Goal: Task Accomplishment & Management: Use online tool/utility

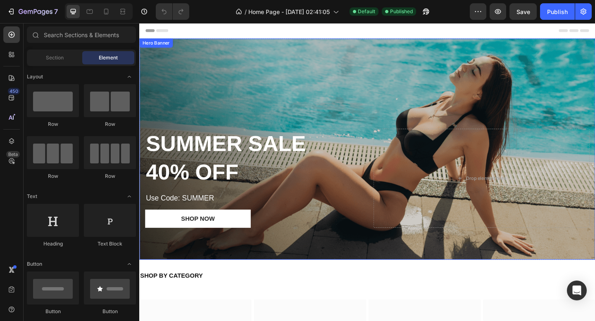
click at [257, 73] on div "Overlay" at bounding box center [386, 160] width 495 height 241
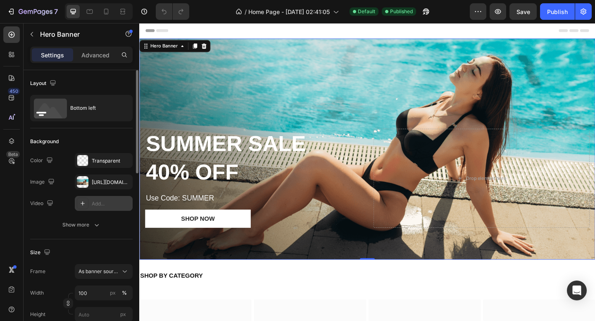
click at [91, 199] on div "Add..." at bounding box center [104, 203] width 58 height 15
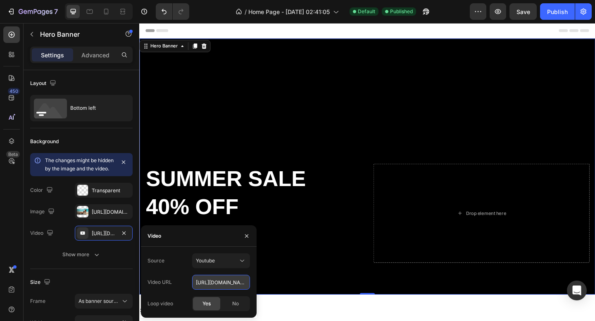
click at [231, 284] on input "https://www.youtube.com/watch?v=cyzh48XRS4M" at bounding box center [221, 282] width 58 height 15
click at [237, 259] on div "Youtube" at bounding box center [217, 260] width 42 height 7
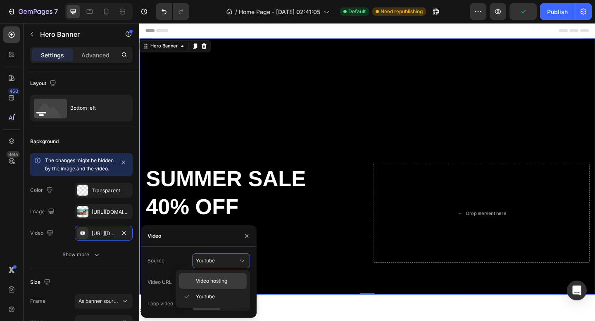
click at [227, 280] on span "Video hosting" at bounding box center [211, 280] width 31 height 7
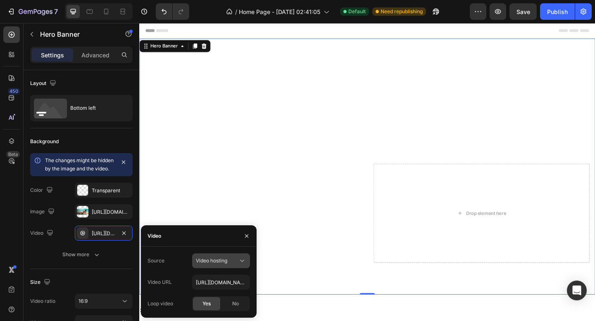
click at [228, 262] on div "Video hosting" at bounding box center [217, 260] width 42 height 7
click at [219, 295] on p "Youtube" at bounding box center [219, 296] width 47 height 7
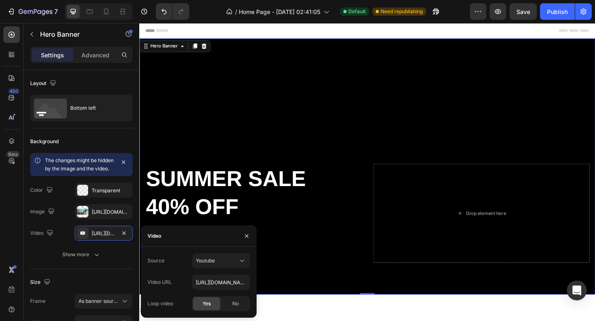
click at [182, 258] on div "Source Youtube" at bounding box center [198, 261] width 102 height 15
click at [101, 237] on div "https://www.youtube.com/watch?v=cyzh48XRS4M" at bounding box center [104, 233] width 24 height 7
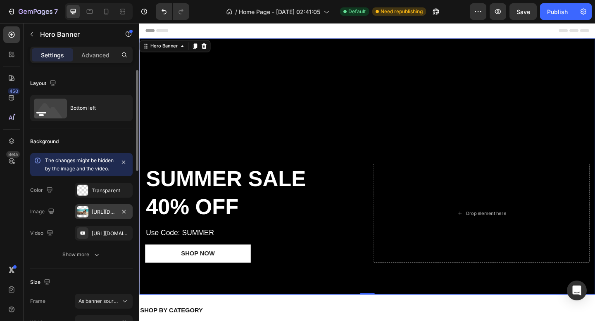
click at [109, 216] on div "[URL][DOMAIN_NAME]" at bounding box center [104, 212] width 24 height 7
click at [103, 237] on div "https://www.youtube.com/watch?v=cyzh48XRS4M" at bounding box center [104, 233] width 24 height 7
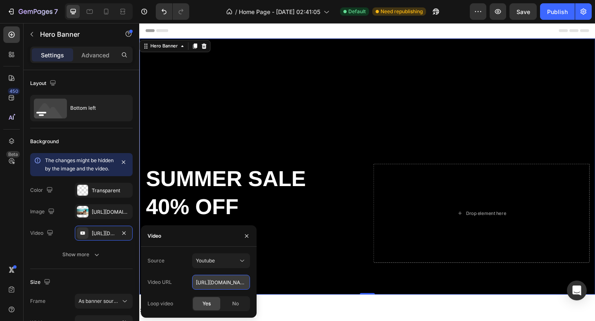
click at [219, 282] on input "https://www.youtube.com/watch?v=cyzh48XRS4M" at bounding box center [221, 282] width 58 height 15
paste input "[DOMAIN_NAME][URL]"
type input "[URL][DOMAIN_NAME]"
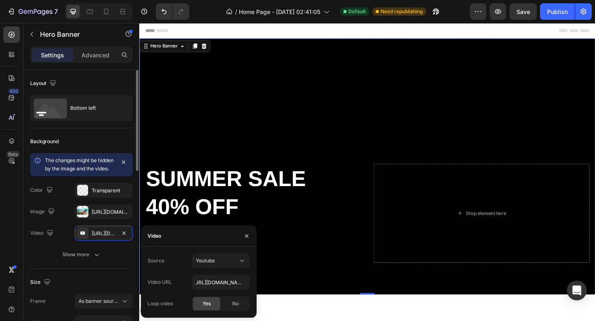
scroll to position [0, 0]
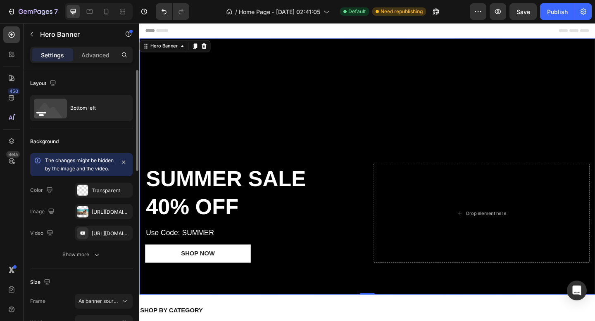
click at [121, 285] on div "Size" at bounding box center [81, 282] width 102 height 13
click at [125, 13] on icon at bounding box center [122, 11] width 8 height 8
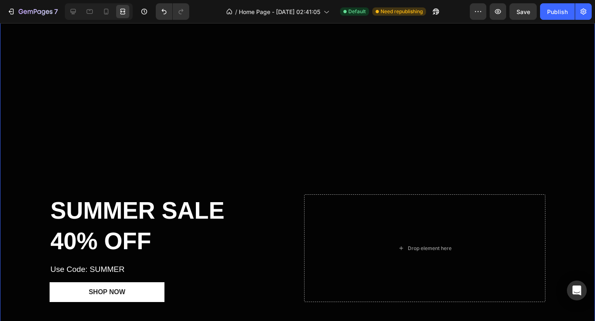
scroll to position [38, 0]
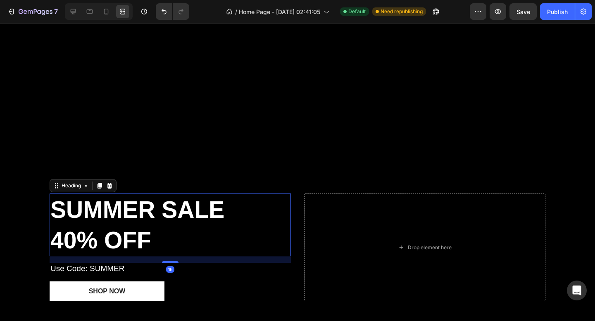
click at [186, 208] on strong "SUMMER SALE" at bounding box center [137, 210] width 174 height 26
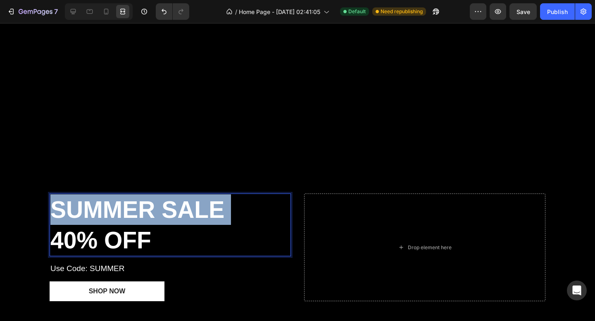
click at [186, 208] on strong "SUMMER SALE" at bounding box center [137, 210] width 174 height 26
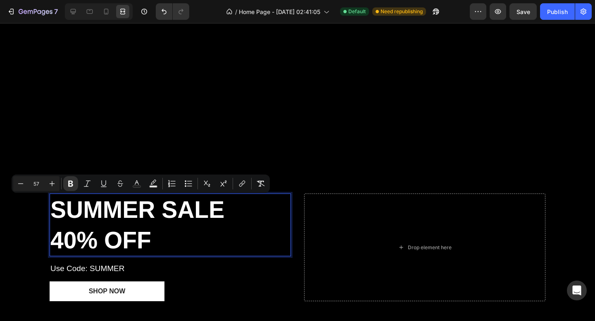
click at [159, 227] on p "SUMMER SALE 40% OFF" at bounding box center [169, 224] width 239 height 61
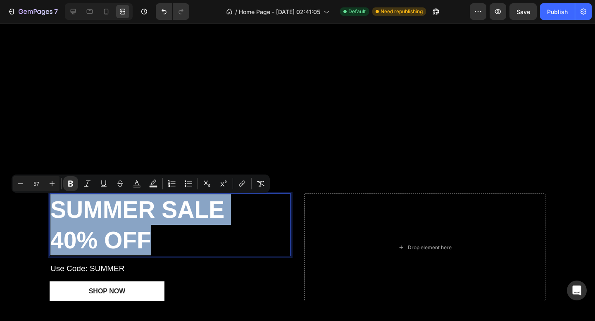
drag, startPoint x: 149, startPoint y: 232, endPoint x: 54, endPoint y: 204, distance: 99.1
click at [54, 204] on p "SUMMER SALE 40% OFF" at bounding box center [169, 224] width 239 height 61
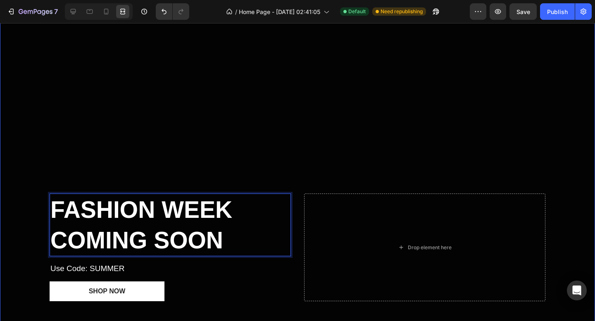
click at [130, 110] on div "Overlay" at bounding box center [297, 169] width 595 height 334
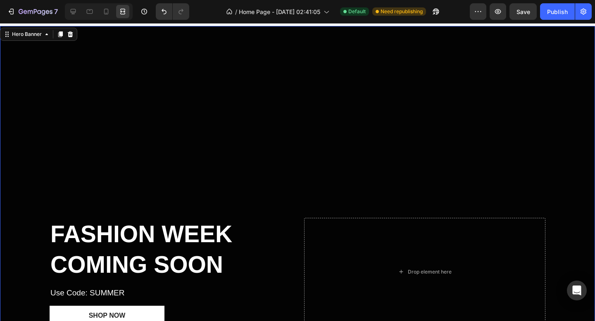
scroll to position [0, 0]
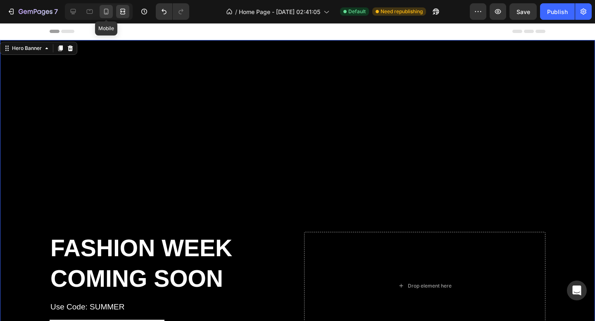
click at [107, 12] on icon at bounding box center [106, 11] width 8 height 8
type input "100%"
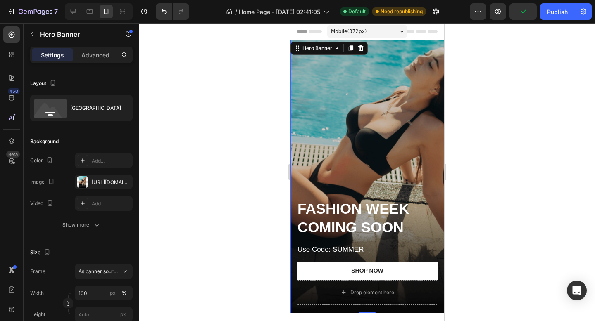
click at [333, 97] on div "Overlay" at bounding box center [367, 176] width 154 height 273
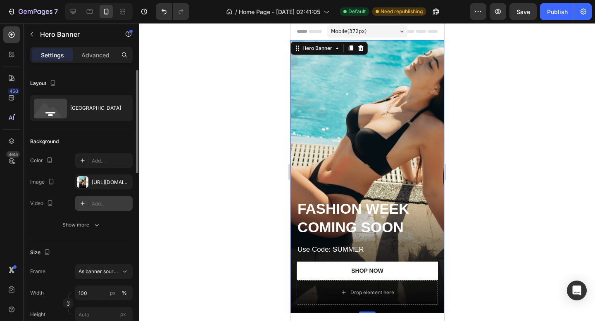
click at [107, 205] on div "Add..." at bounding box center [111, 203] width 39 height 7
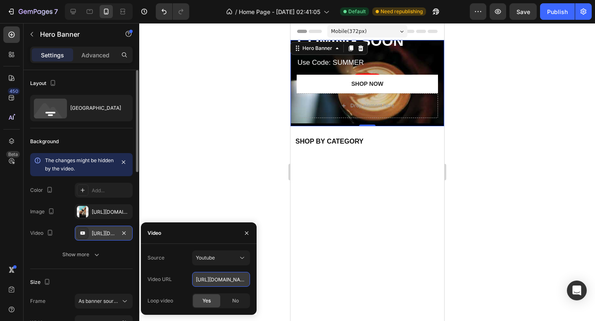
click at [219, 281] on input "[URL][DOMAIN_NAME]" at bounding box center [221, 279] width 58 height 15
paste input "6av7dMCCHYM?si=XZEyDlKGEo0Rjcar"
type input "[URL][DOMAIN_NAME]"
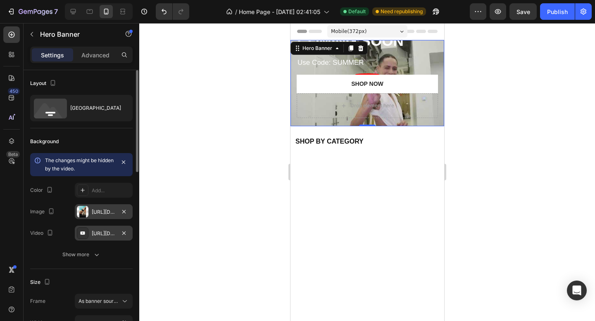
scroll to position [0, 0]
click at [80, 211] on div at bounding box center [83, 212] width 12 height 12
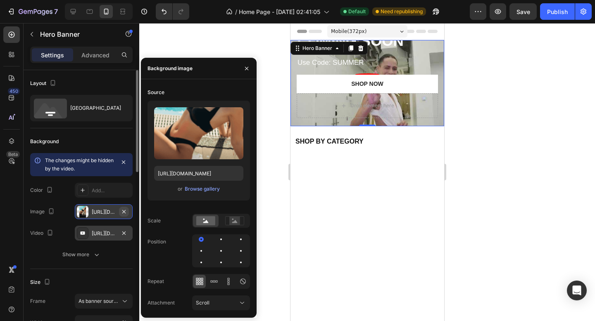
click at [125, 209] on icon "button" at bounding box center [124, 212] width 7 height 7
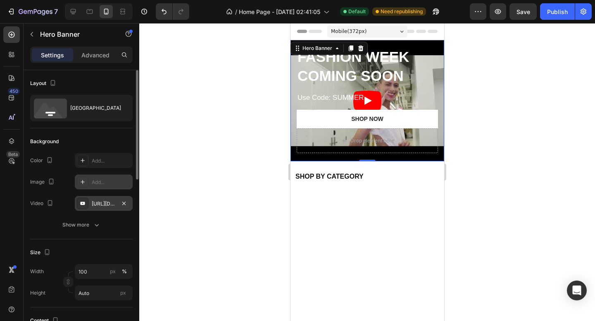
click at [110, 204] on div "[URL][DOMAIN_NAME]" at bounding box center [104, 203] width 24 height 7
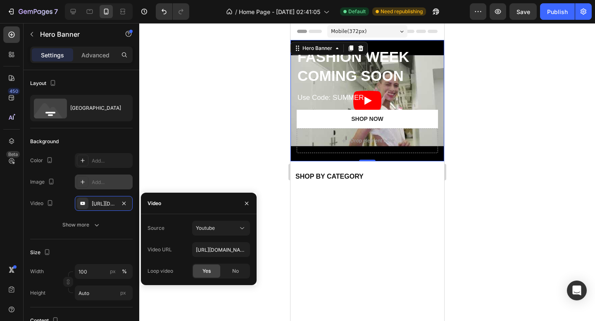
click at [203, 273] on span "Yes" at bounding box center [206, 271] width 8 height 7
click at [223, 250] on input "[URL][DOMAIN_NAME]" at bounding box center [221, 249] width 58 height 15
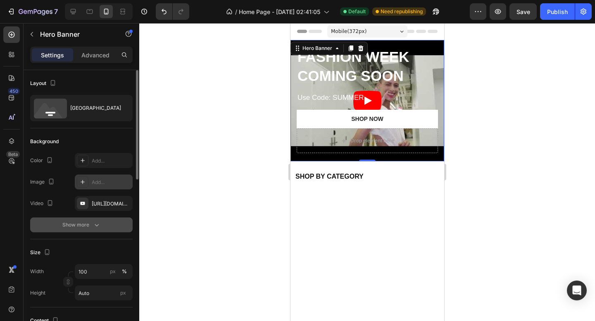
click at [94, 228] on icon "button" at bounding box center [96, 225] width 8 height 8
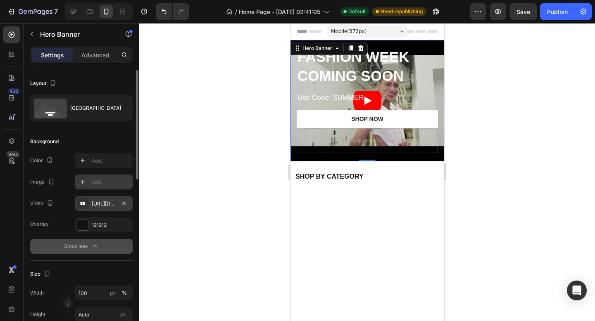
click at [104, 204] on div "[URL][DOMAIN_NAME]" at bounding box center [104, 203] width 24 height 7
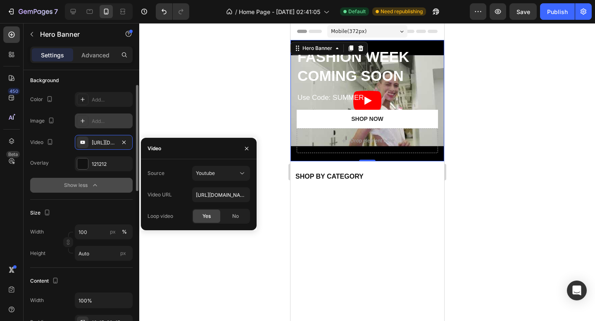
scroll to position [63, 0]
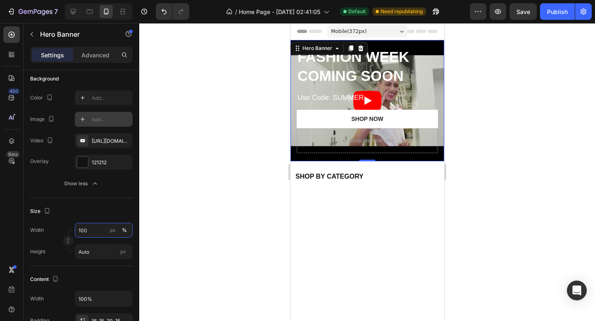
click at [85, 234] on input "100" at bounding box center [104, 230] width 58 height 15
click at [76, 214] on div "Size" at bounding box center [81, 211] width 102 height 13
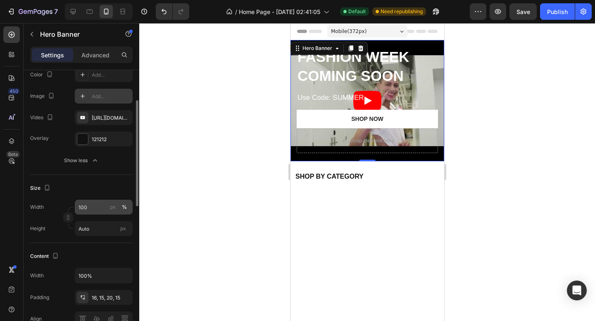
scroll to position [90, 0]
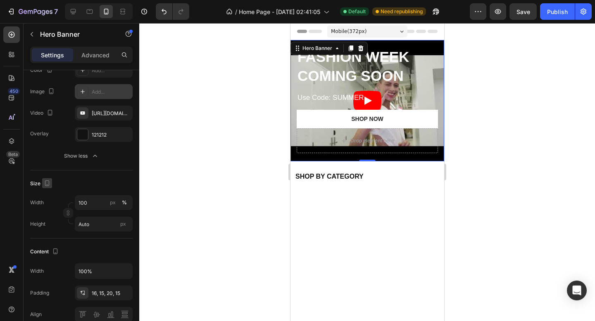
click at [43, 185] on icon "button" at bounding box center [47, 183] width 8 height 8
click at [98, 182] on div "Size" at bounding box center [81, 183] width 102 height 13
click at [84, 222] on input "Auto" at bounding box center [104, 224] width 58 height 15
click at [97, 258] on span "Fit screen" at bounding box center [89, 258] width 23 height 7
type input "100 vh"
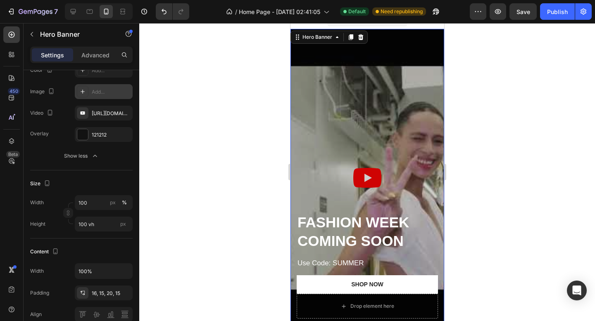
scroll to position [0, 0]
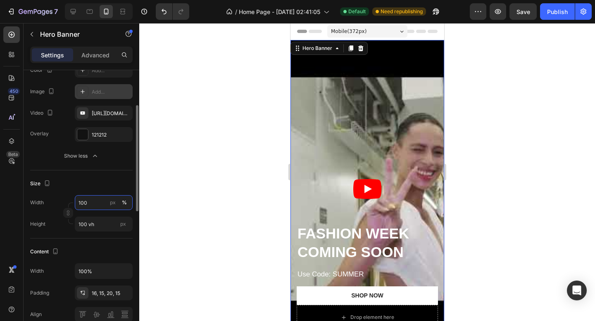
click at [90, 203] on input "100" at bounding box center [104, 202] width 58 height 15
click at [92, 192] on div "Size Width px % Height 100 vh px" at bounding box center [81, 205] width 102 height 68
click at [91, 216] on div "Width px % Height 100 vh px" at bounding box center [81, 213] width 102 height 36
click at [91, 225] on input "100 vh" at bounding box center [104, 224] width 58 height 15
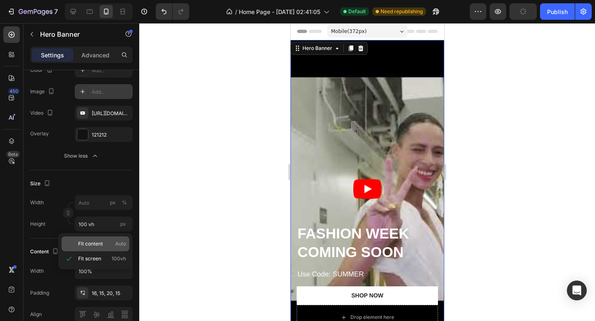
click at [105, 246] on p "Fit content Auto" at bounding box center [102, 243] width 48 height 7
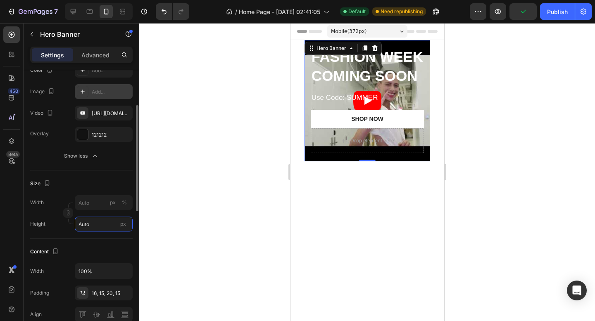
click at [100, 225] on input "Auto" at bounding box center [104, 224] width 58 height 15
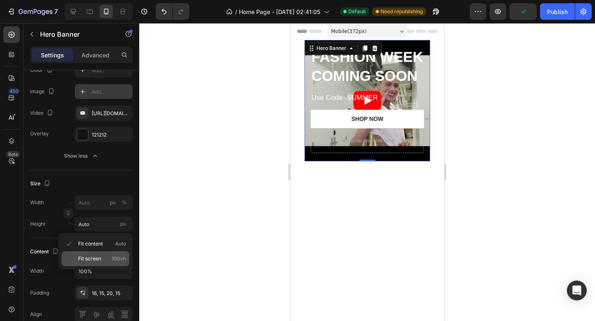
click at [97, 254] on div "Fit screen 100vh" at bounding box center [96, 258] width 68 height 15
type input "100 vh"
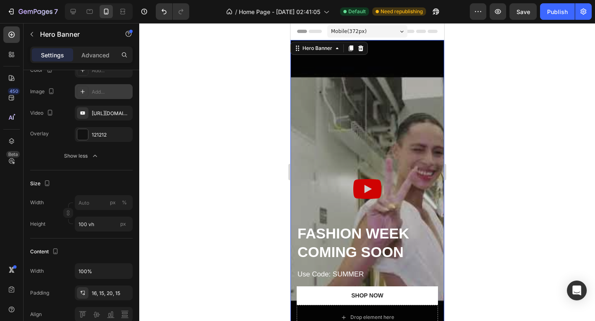
click at [369, 195] on div "Overlay" at bounding box center [367, 189] width 154 height 298
click at [367, 192] on div "Overlay" at bounding box center [367, 189] width 154 height 298
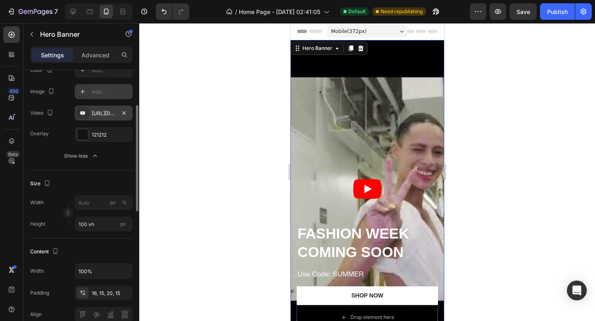
click at [108, 113] on div "[URL][DOMAIN_NAME]" at bounding box center [104, 113] width 24 height 7
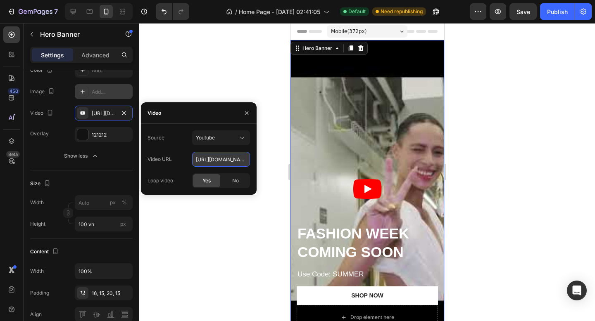
click at [225, 158] on input "[URL][DOMAIN_NAME]" at bounding box center [221, 159] width 58 height 15
click at [224, 158] on input "[URL][DOMAIN_NAME]" at bounding box center [221, 159] width 58 height 15
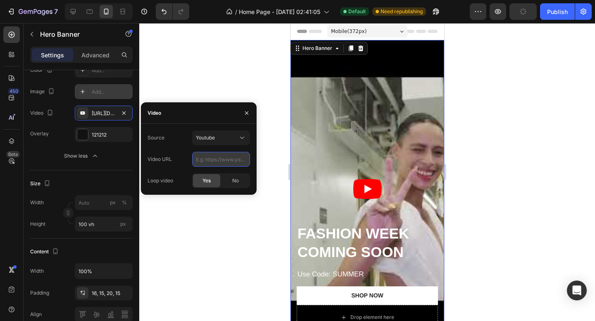
paste input "[URL][DOMAIN_NAME]"
type input "[URL][DOMAIN_NAME]"
click at [233, 225] on div at bounding box center [366, 172] width 455 height 298
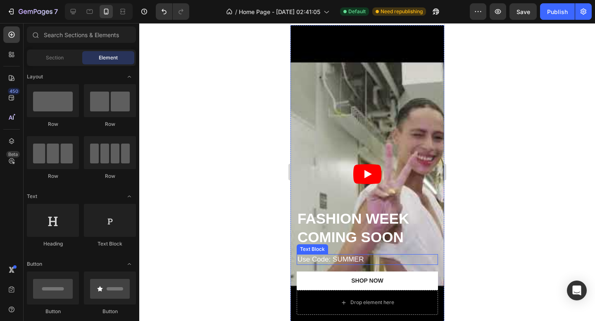
scroll to position [0, 0]
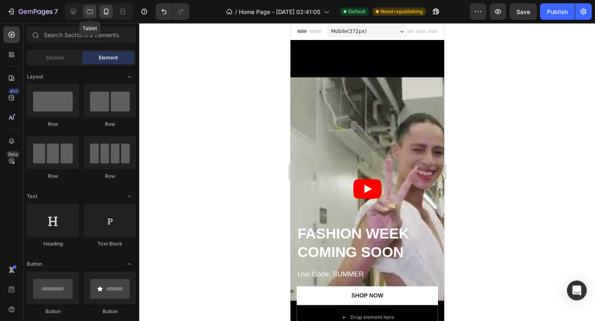
click at [88, 10] on icon at bounding box center [89, 11] width 8 height 8
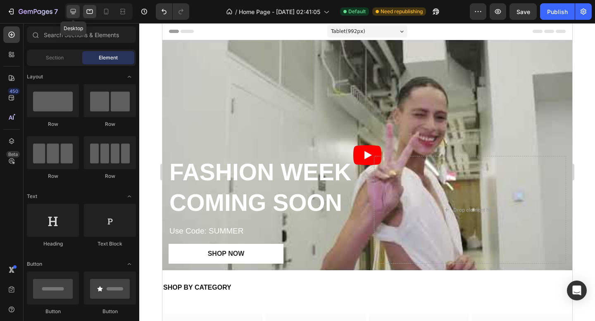
click at [77, 11] on icon at bounding box center [73, 11] width 8 height 8
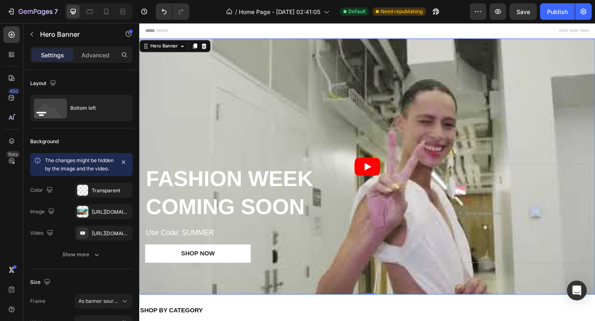
click at [382, 171] on div "⁠⁠⁠⁠⁠⁠⁠ FASHION WEEK COMING SOON Heading Use Code: SUMMER Text Block Shop NOW B…" at bounding box center [386, 241] width 495 height 156
click at [100, 5] on div at bounding box center [106, 11] width 13 height 13
click at [108, 15] on icon at bounding box center [106, 11] width 8 height 8
type input "100 vh"
type input "100%"
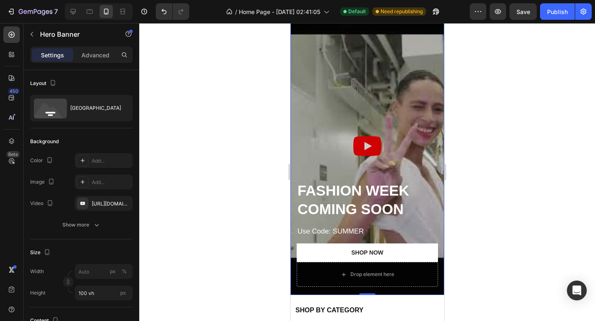
scroll to position [83, 0]
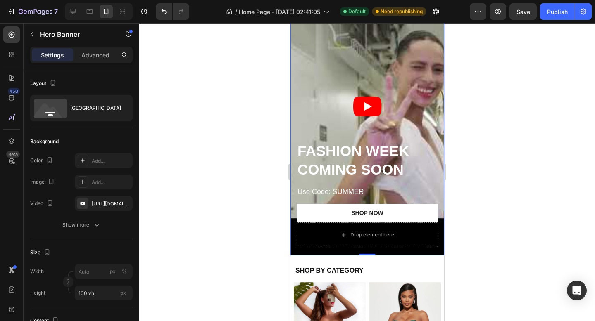
click at [442, 244] on div "⁠⁠⁠⁠⁠⁠⁠ FASHION WEEK COMING SOON Heading Use Code: SUMMER Text Block Shop NOW B…" at bounding box center [367, 194] width 154 height 121
drag, startPoint x: 365, startPoint y: 255, endPoint x: 384, endPoint y: 187, distance: 70.0
click at [384, 187] on div "⁠⁠⁠⁠⁠⁠⁠ FASHION WEEK COMING SOON Heading Use Code: SUMMER Text Block Shop NOW B…" at bounding box center [367, 106] width 154 height 298
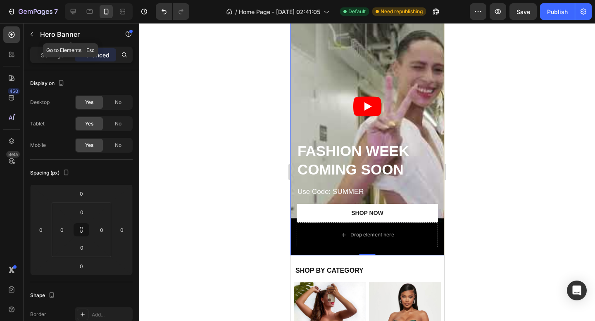
click at [33, 32] on icon "button" at bounding box center [31, 34] width 7 height 7
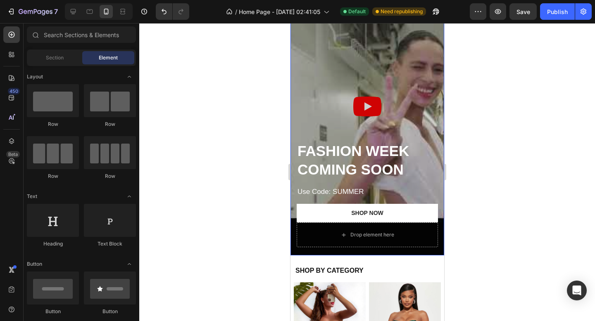
click at [339, 65] on div "Overlay" at bounding box center [367, 106] width 154 height 298
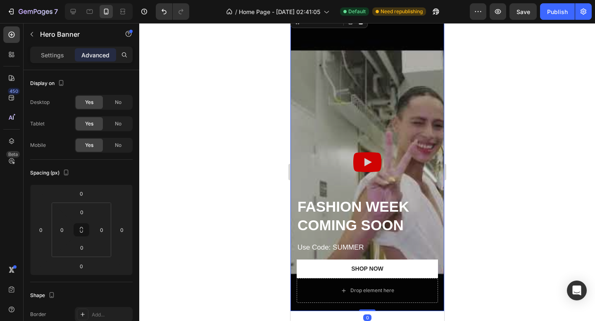
scroll to position [0, 0]
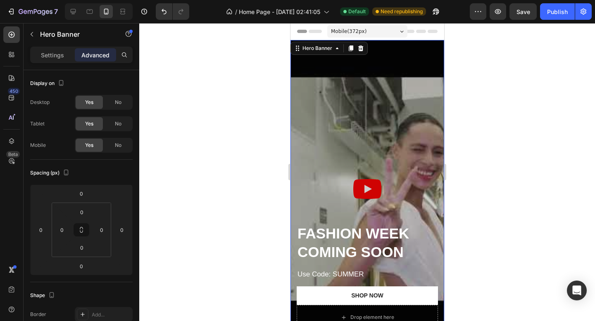
click at [377, 60] on div "Overlay" at bounding box center [367, 189] width 154 height 298
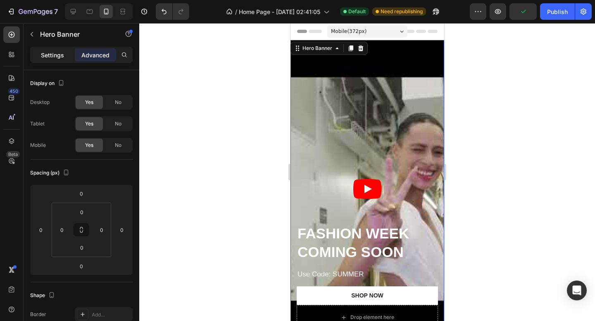
click at [48, 57] on p "Settings" at bounding box center [52, 55] width 23 height 9
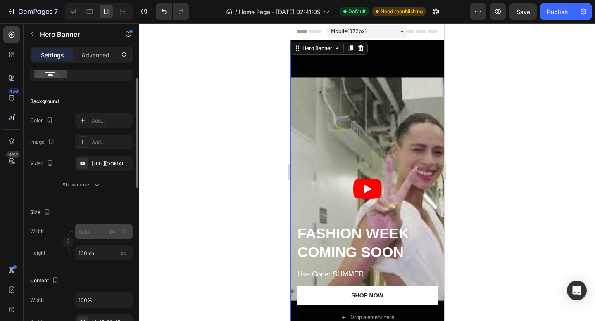
scroll to position [41, 0]
click at [85, 250] on input "100 vh" at bounding box center [104, 252] width 58 height 15
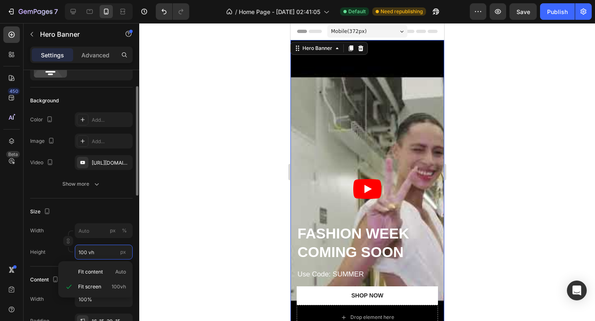
click at [82, 251] on input "100 vh" at bounding box center [104, 252] width 58 height 15
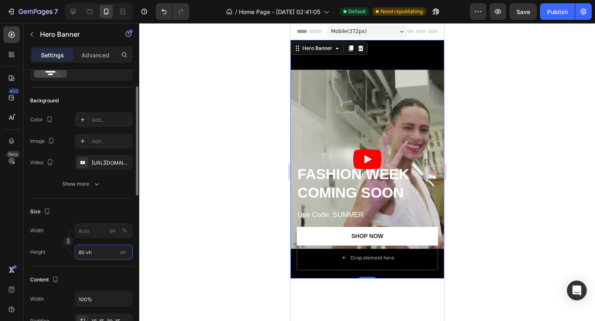
type input "8 vh"
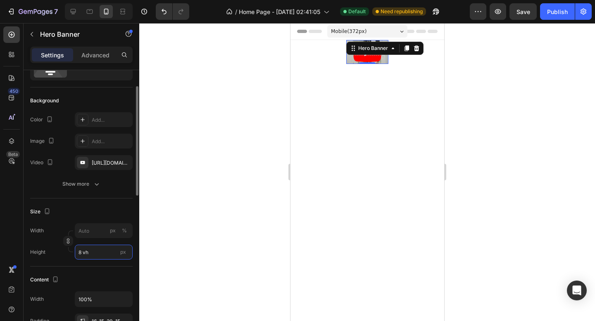
type input "8"
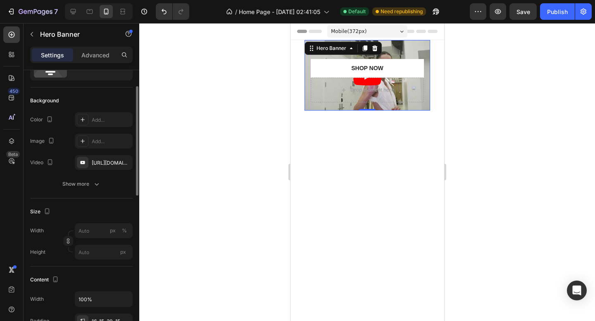
click at [74, 210] on div "Size" at bounding box center [81, 211] width 102 height 13
click at [81, 256] on input "px" at bounding box center [104, 252] width 58 height 15
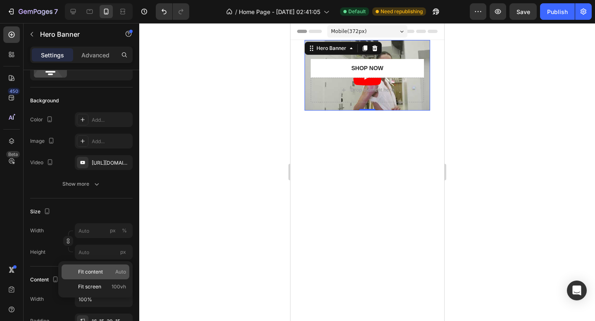
click at [98, 273] on span "Fit content" at bounding box center [90, 271] width 25 height 7
type input "Auto"
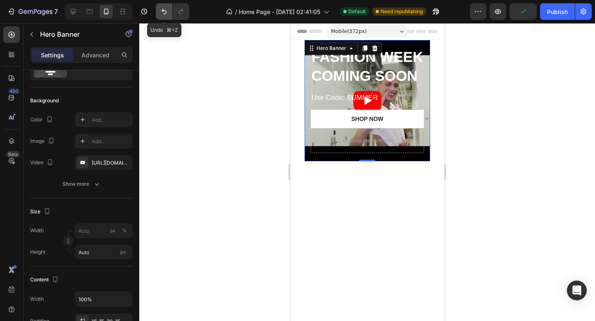
click at [164, 11] on icon "Undo/Redo" at bounding box center [164, 11] width 8 height 8
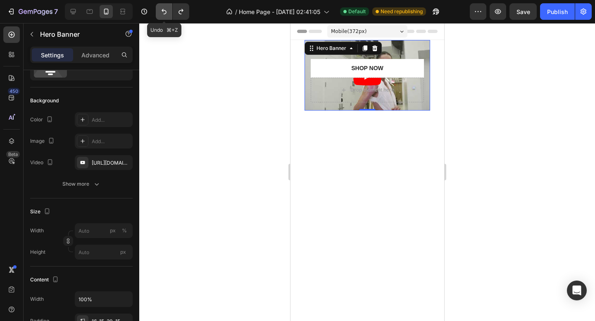
click at [164, 11] on icon "Undo/Redo" at bounding box center [164, 11] width 8 height 8
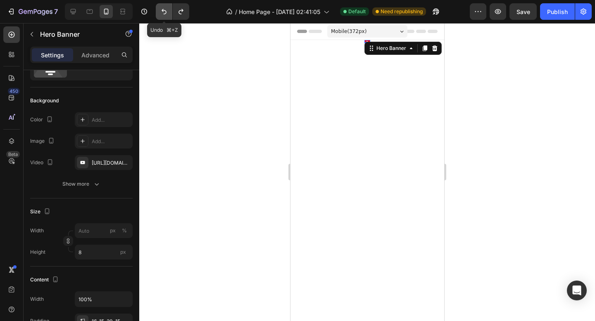
click at [164, 11] on icon "Undo/Redo" at bounding box center [164, 11] width 8 height 8
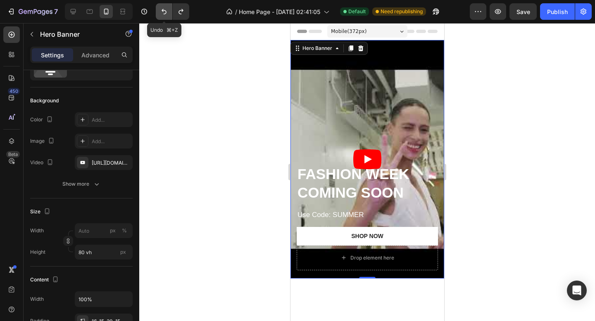
click at [164, 11] on icon "Undo/Redo" at bounding box center [164, 11] width 8 height 8
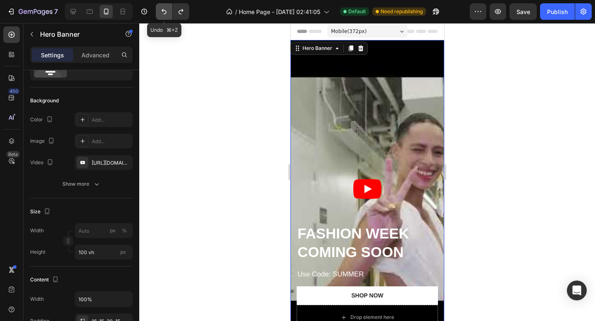
click at [164, 11] on icon "Undo/Redo" at bounding box center [164, 11] width 8 height 8
click at [166, 17] on button "Undo/Redo" at bounding box center [164, 11] width 17 height 17
click at [164, 13] on icon "Undo/Redo" at bounding box center [164, 11] width 8 height 8
click at [183, 12] on icon "Undo/Redo" at bounding box center [181, 11] width 8 height 8
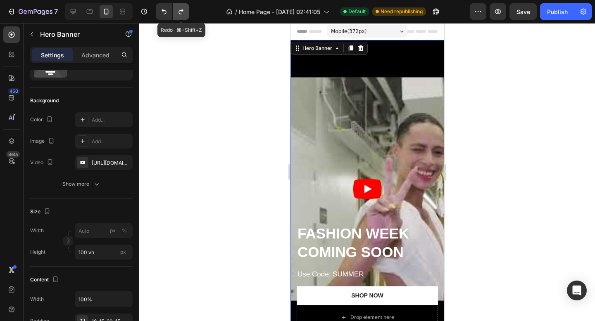
click at [183, 12] on icon "Undo/Redo" at bounding box center [181, 11] width 8 height 8
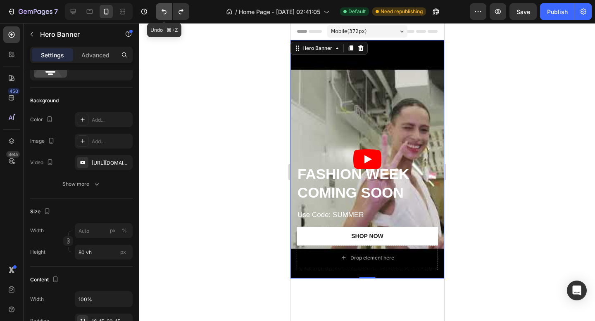
click at [158, 7] on button "Undo/Redo" at bounding box center [164, 11] width 17 height 17
type input "100 vh"
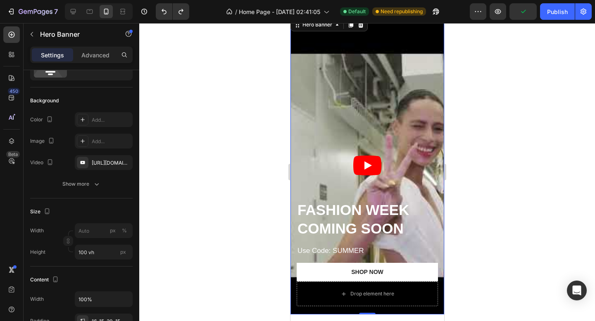
scroll to position [0, 0]
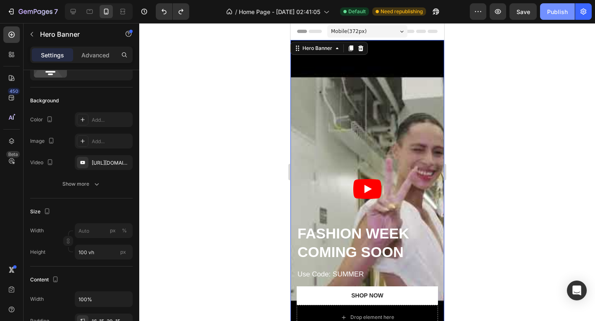
click at [559, 11] on div "Publish" at bounding box center [557, 11] width 21 height 9
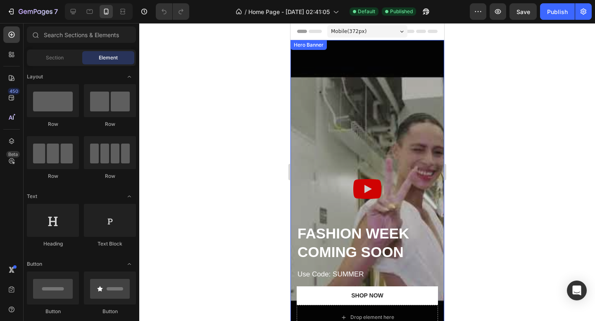
click at [327, 67] on div "Overlay" at bounding box center [367, 189] width 154 height 298
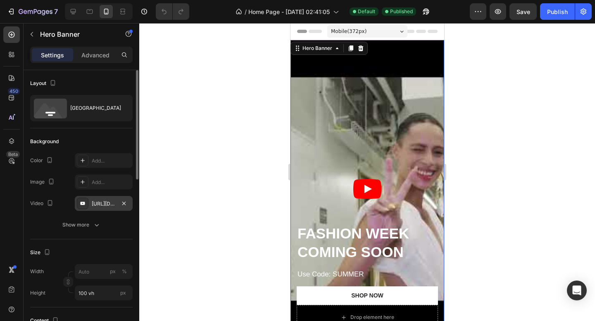
click at [95, 203] on div "[URL][DOMAIN_NAME]" at bounding box center [104, 203] width 24 height 7
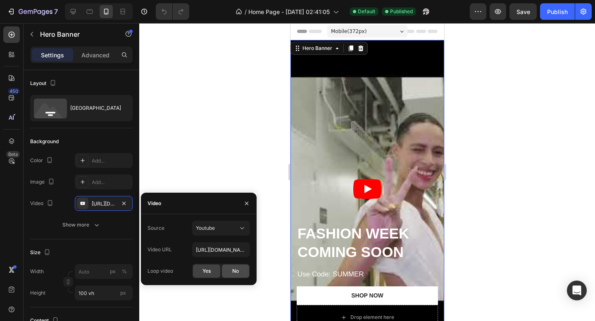
click at [235, 272] on span "No" at bounding box center [235, 271] width 7 height 7
type input "100"
click at [209, 269] on span "Yes" at bounding box center [206, 271] width 8 height 7
click at [220, 248] on input "[URL][DOMAIN_NAME]" at bounding box center [221, 249] width 58 height 15
click at [212, 251] on input "[URL][DOMAIN_NAME]" at bounding box center [221, 249] width 58 height 15
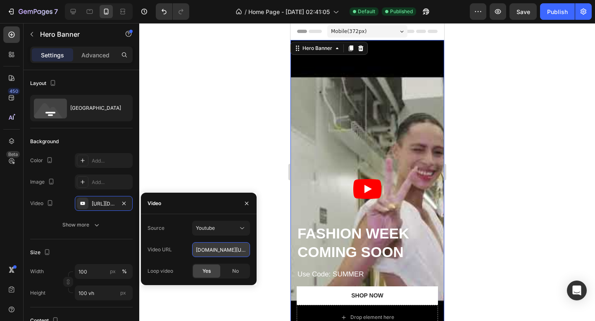
type input "[DOMAIN_NAME][URL]"
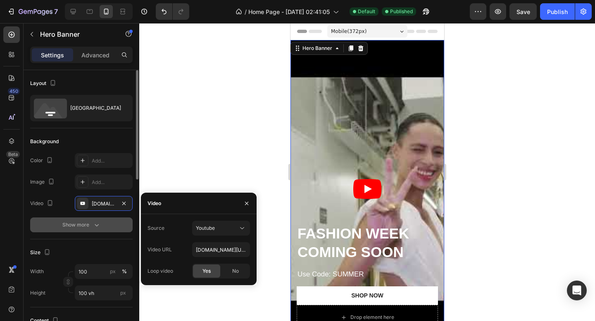
click at [121, 231] on button "Show more" at bounding box center [81, 225] width 102 height 15
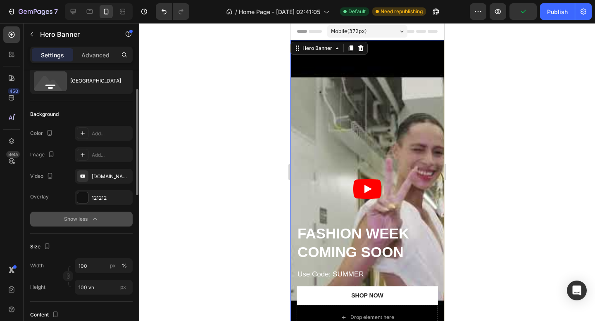
scroll to position [34, 0]
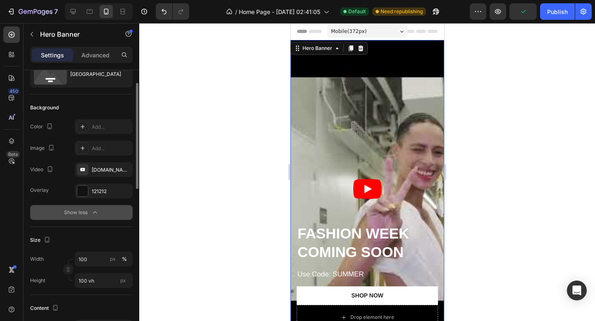
click at [94, 208] on button "Show less" at bounding box center [81, 212] width 102 height 15
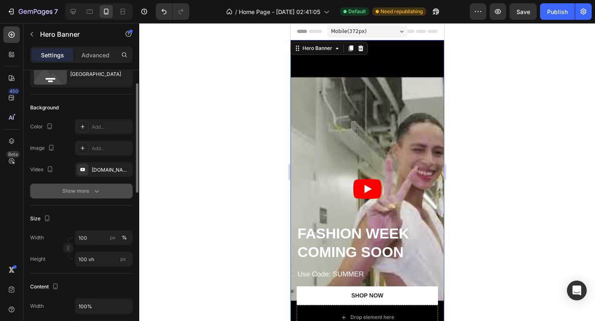
click at [93, 193] on icon "button" at bounding box center [96, 191] width 8 height 8
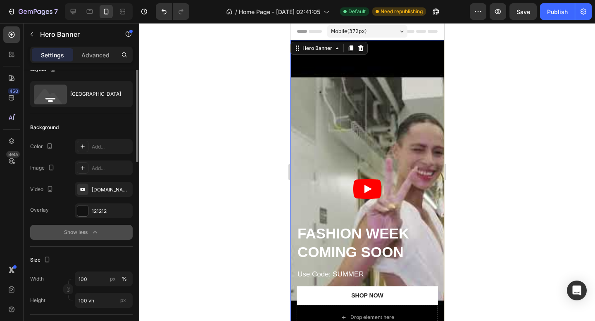
scroll to position [0, 0]
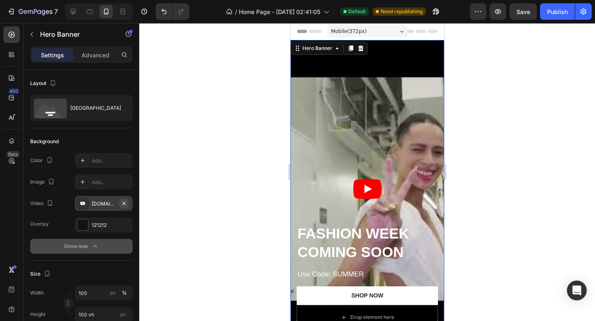
click at [124, 201] on icon "button" at bounding box center [124, 203] width 7 height 7
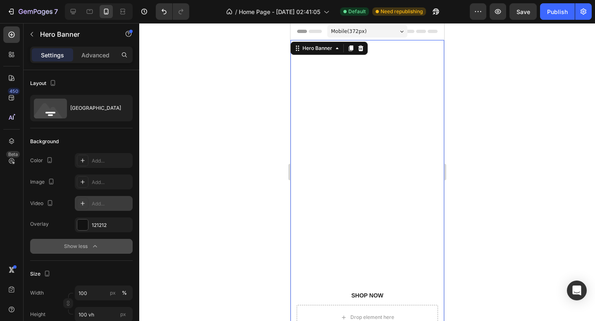
click at [104, 202] on div "Add..." at bounding box center [111, 203] width 39 height 7
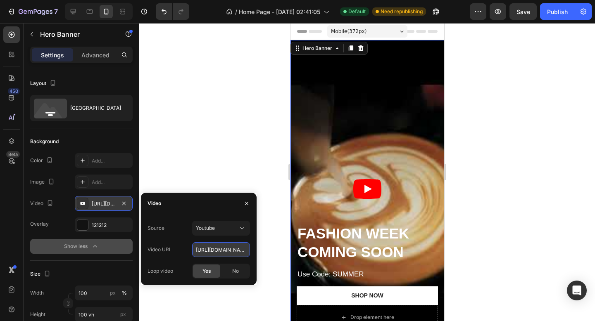
click at [222, 249] on input "[URL][DOMAIN_NAME]" at bounding box center [221, 249] width 58 height 15
paste input "6av7dMCCHYM?si=XZEyDlKGEo0Rjcar"
type input "[URL][DOMAIN_NAME]"
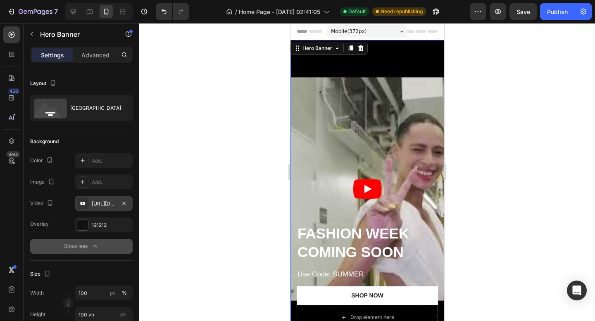
scroll to position [0, 0]
click at [60, 238] on div "Overlay 121212 Show less" at bounding box center [81, 236] width 102 height 36
click at [102, 53] on p "Advanced" at bounding box center [95, 55] width 28 height 9
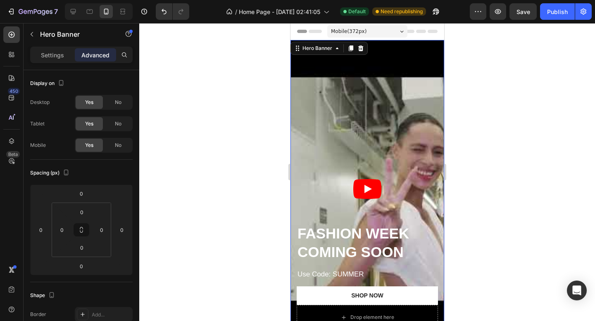
click at [52, 47] on div "Settings Advanced" at bounding box center [81, 55] width 102 height 17
click at [49, 55] on p "Settings" at bounding box center [52, 55] width 23 height 9
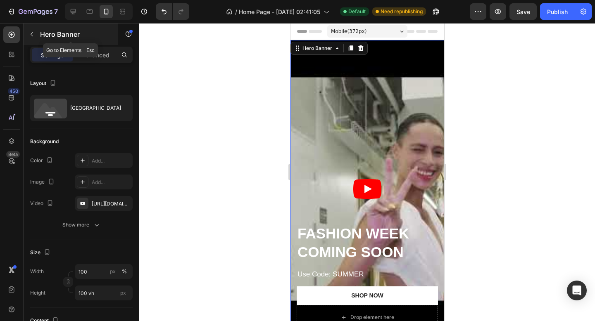
click at [36, 36] on button "button" at bounding box center [31, 34] width 13 height 13
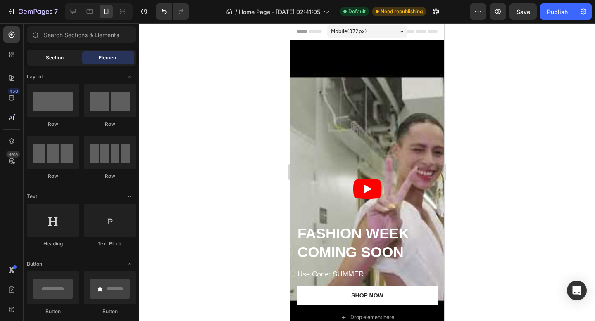
click at [56, 63] on div "Section" at bounding box center [54, 57] width 52 height 13
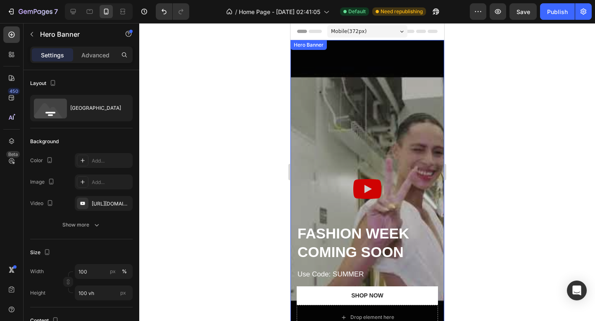
click at [332, 128] on div "Overlay" at bounding box center [367, 189] width 154 height 298
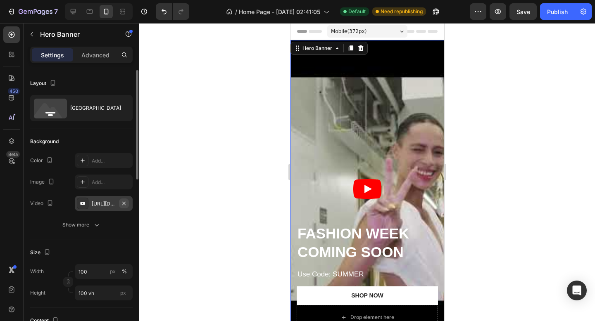
click at [123, 201] on icon "button" at bounding box center [124, 203] width 7 height 7
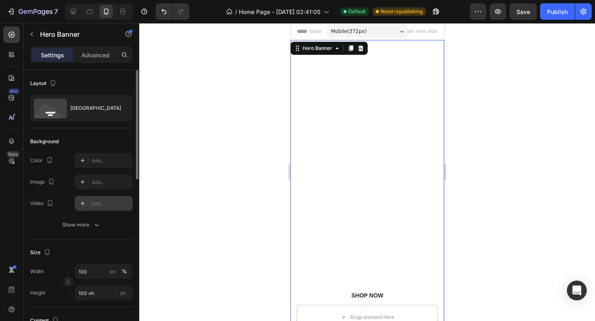
click at [104, 203] on div "Add..." at bounding box center [111, 203] width 39 height 7
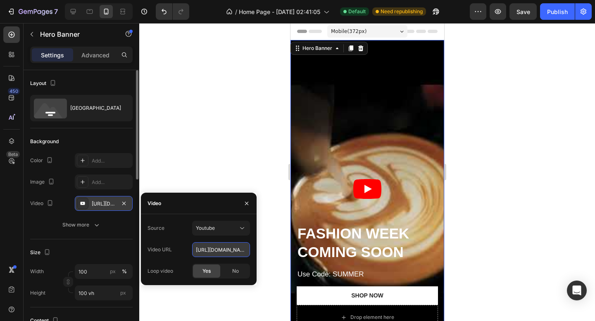
click at [219, 251] on input "[URL][DOMAIN_NAME]" at bounding box center [221, 249] width 58 height 15
paste input "[URL][DOMAIN_NAME]"
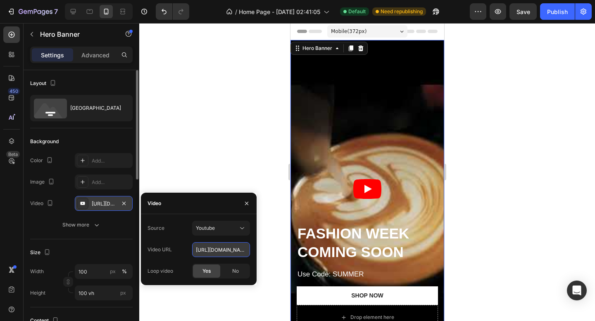
scroll to position [0, 92]
type input "[URL][DOMAIN_NAME]"
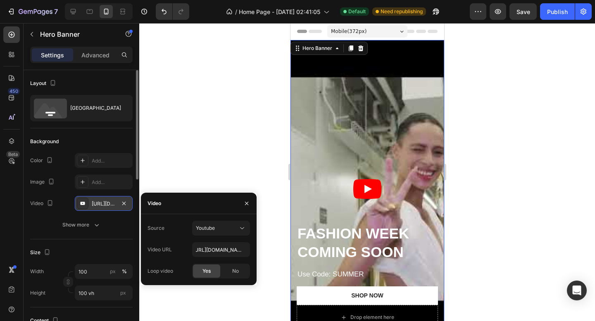
scroll to position [0, 0]
click at [126, 247] on div "Size" at bounding box center [81, 252] width 102 height 13
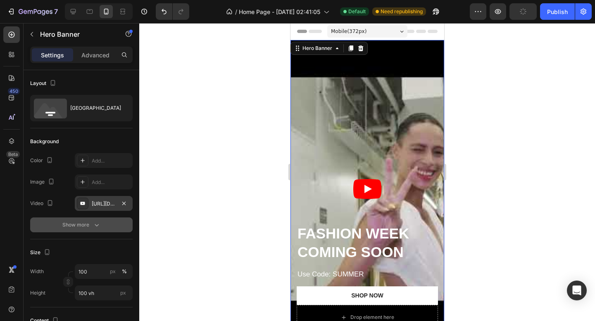
click at [92, 223] on div "Show more" at bounding box center [81, 225] width 38 height 8
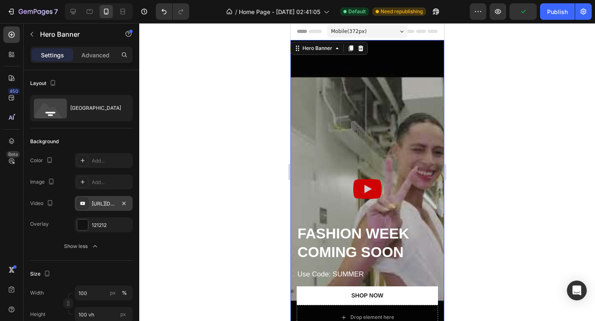
click at [366, 189] on div "Overlay" at bounding box center [367, 189] width 154 height 298
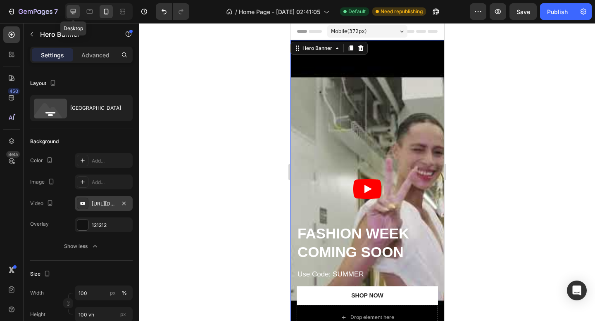
click at [76, 12] on icon at bounding box center [73, 11] width 5 height 5
type input "1230"
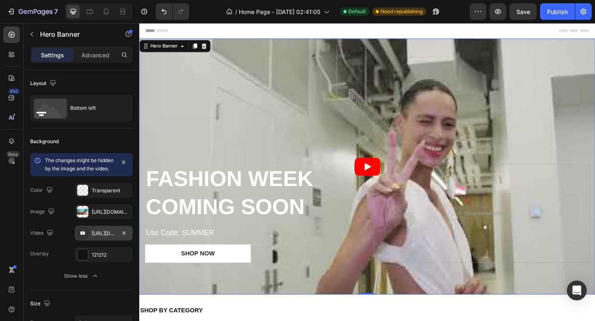
click at [377, 173] on div "FASHION WEEK COMING SOON Heading Use Code: SUMMER Text Block Shop NOW Button Dr…" at bounding box center [386, 241] width 495 height 156
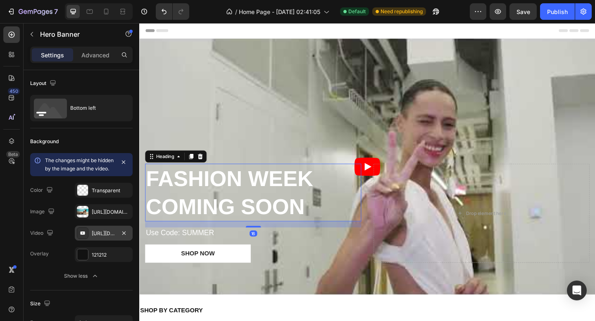
click at [379, 184] on h2 "FASHION WEEK COMING SOON" at bounding box center [262, 207] width 235 height 63
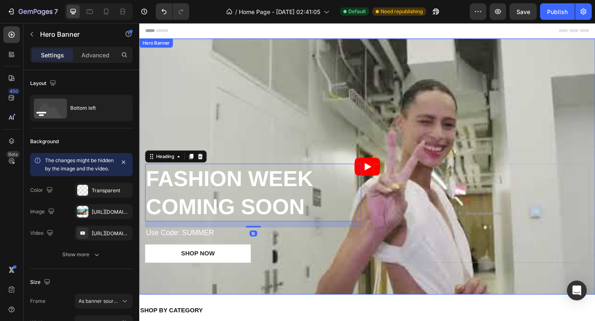
click at [379, 166] on div "FASHION WEEK COMING SOON Heading 16 Use Code: SUMMER Text Block Shop NOW Button…" at bounding box center [386, 241] width 495 height 156
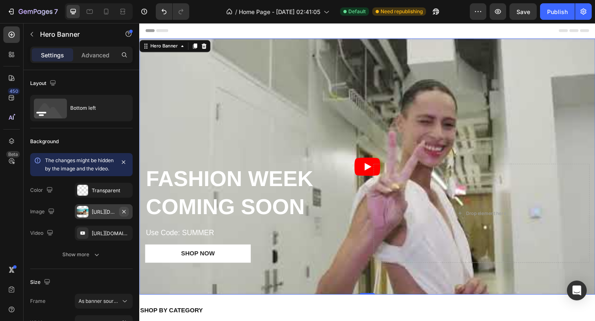
click at [124, 215] on icon "button" at bounding box center [124, 212] width 7 height 7
type input "Auto"
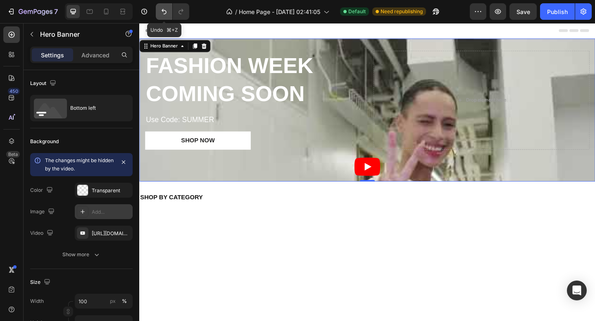
click at [162, 14] on icon "Undo/Redo" at bounding box center [164, 11] width 8 height 8
click at [164, 11] on icon "Undo/Redo" at bounding box center [164, 11] width 8 height 8
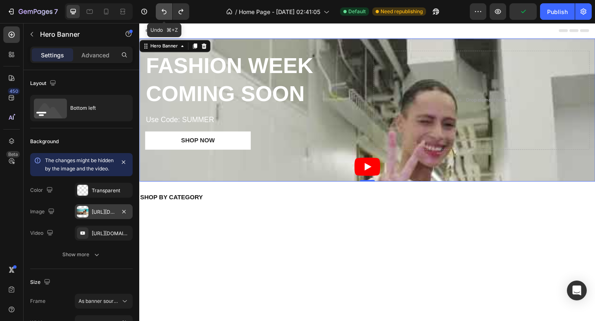
click at [164, 11] on icon "Undo/Redo" at bounding box center [164, 11] width 8 height 8
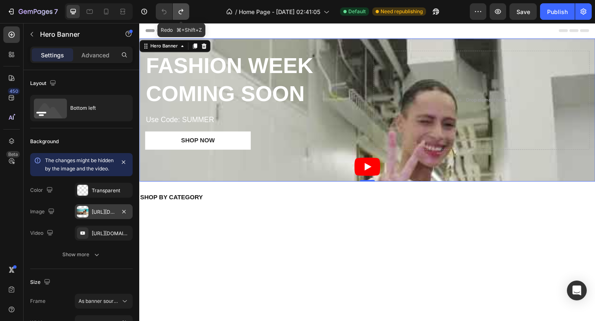
click at [183, 13] on icon "Undo/Redo" at bounding box center [181, 11] width 8 height 8
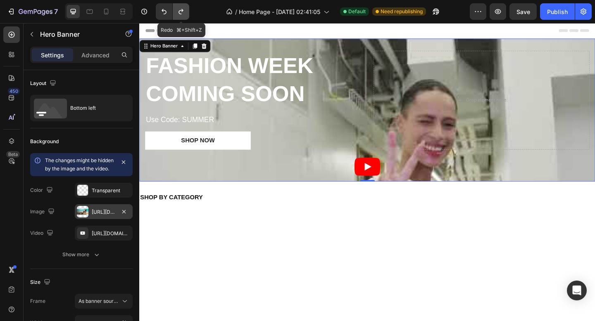
click at [183, 13] on icon "Undo/Redo" at bounding box center [181, 11] width 8 height 8
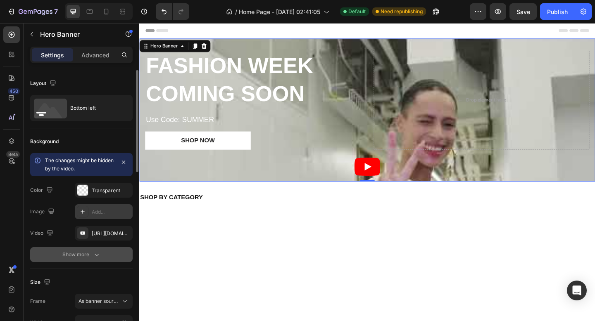
click at [92, 256] on icon "button" at bounding box center [96, 255] width 8 height 8
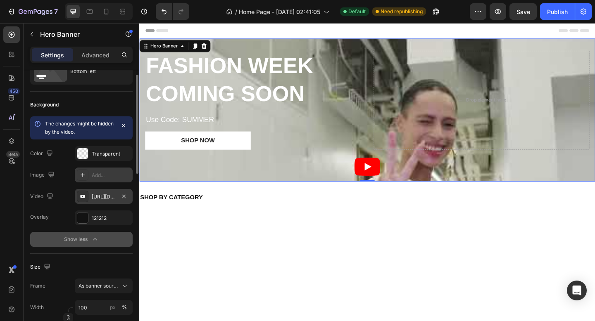
scroll to position [45, 0]
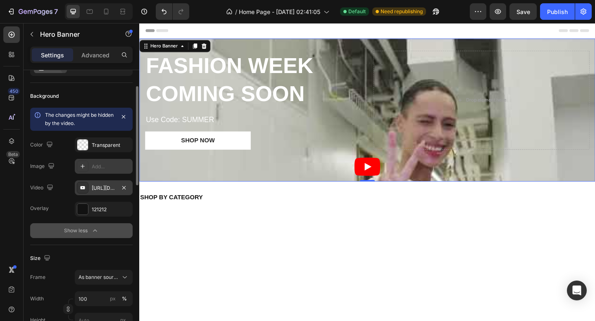
click at [104, 185] on div "[URL][DOMAIN_NAME]" at bounding box center [104, 188] width 24 height 7
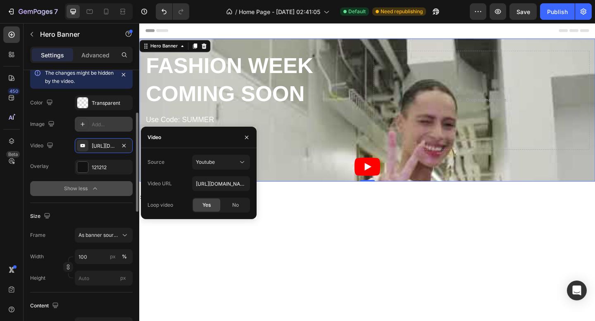
scroll to position [96, 0]
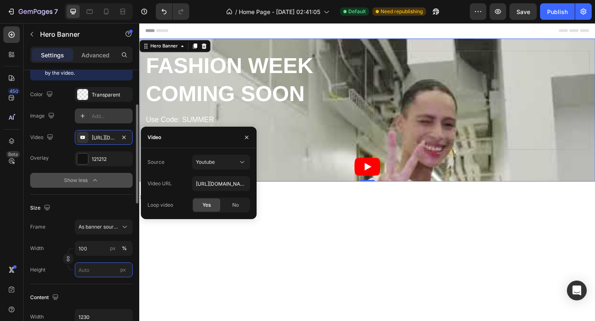
click at [100, 277] on input "px" at bounding box center [104, 270] width 58 height 15
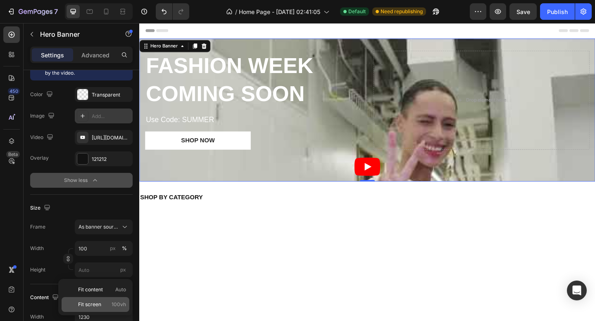
click at [102, 302] on p "Fit screen 100vh" at bounding box center [102, 304] width 48 height 7
type input "100 vh"
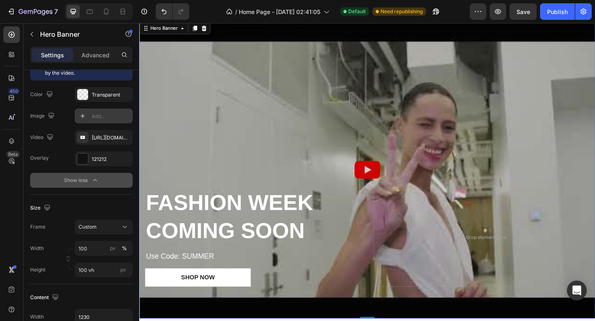
scroll to position [0, 0]
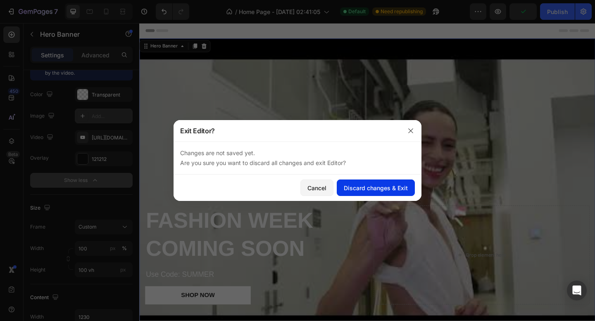
click at [376, 189] on div "Discard changes & Exit" at bounding box center [376, 188] width 64 height 9
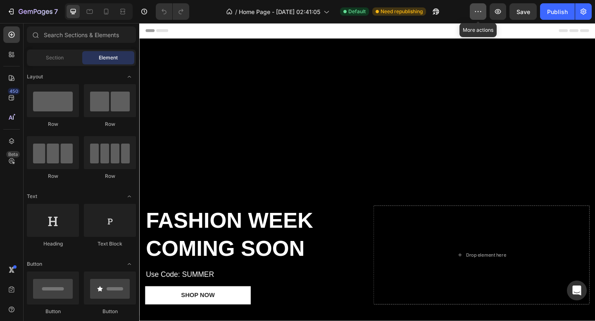
click at [476, 14] on icon "button" at bounding box center [478, 11] width 8 height 8
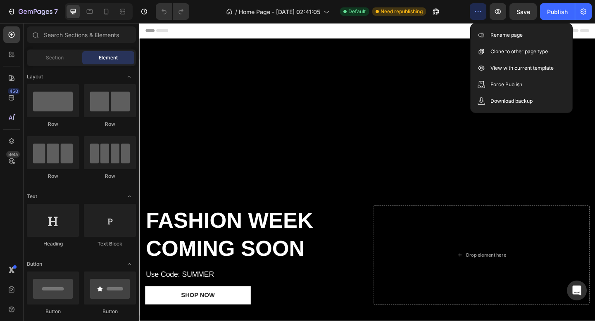
click at [450, 18] on div "/ Home Page - Jul 23, 02:41:05 Default Need republishing" at bounding box center [333, 11] width 274 height 17
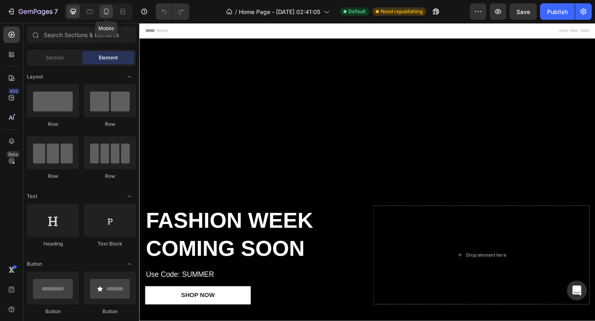
click at [106, 10] on icon at bounding box center [106, 11] width 8 height 8
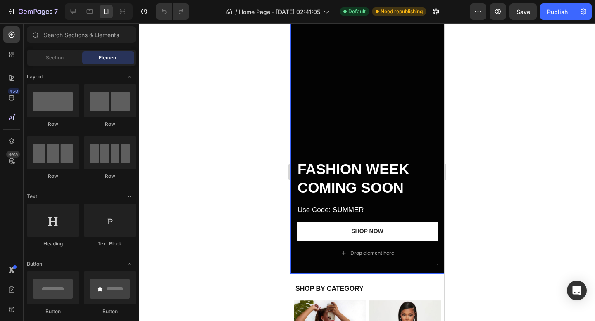
scroll to position [65, 0]
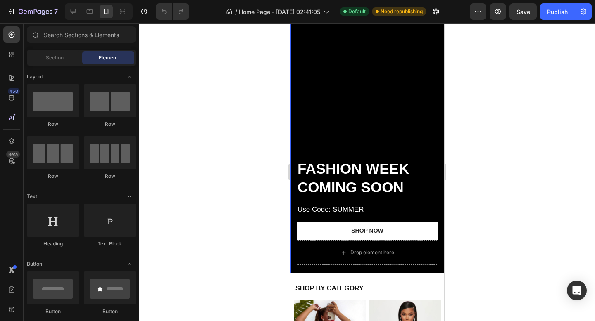
click at [347, 207] on p "Use Code: SUMMER" at bounding box center [367, 209] width 140 height 9
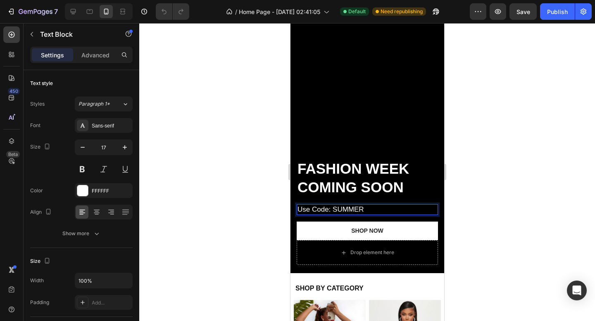
click at [356, 208] on p "Use Code: SUMMER" at bounding box center [367, 209] width 140 height 9
click at [299, 209] on p "Use Code: FASHION" at bounding box center [367, 209] width 140 height 9
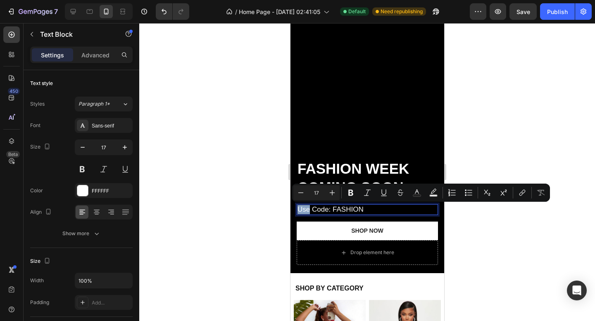
click at [299, 209] on p "Use Code: FASHION" at bounding box center [367, 209] width 140 height 9
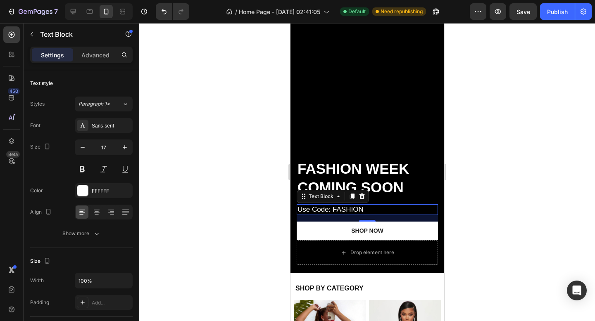
click at [253, 175] on div at bounding box center [366, 172] width 455 height 298
click at [370, 208] on p "Use Code: FASHION" at bounding box center [367, 209] width 140 height 9
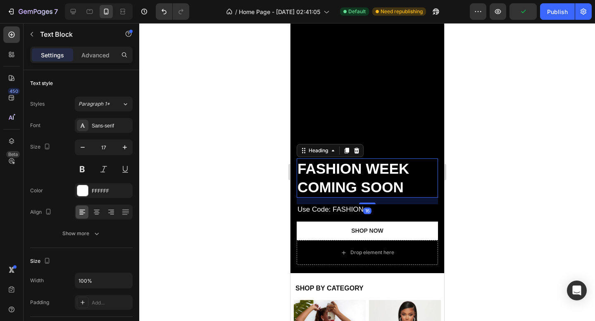
click at [399, 187] on strong "COMING SOON" at bounding box center [350, 187] width 106 height 16
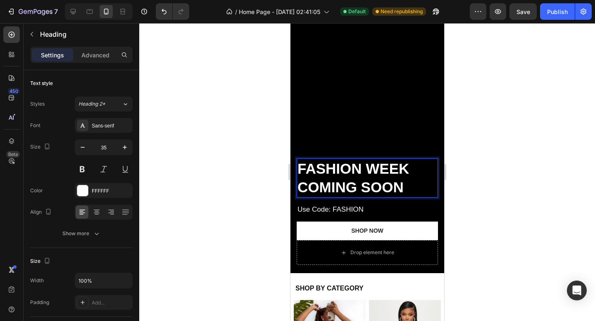
click at [403, 187] on strong "COMING SOON" at bounding box center [350, 187] width 106 height 16
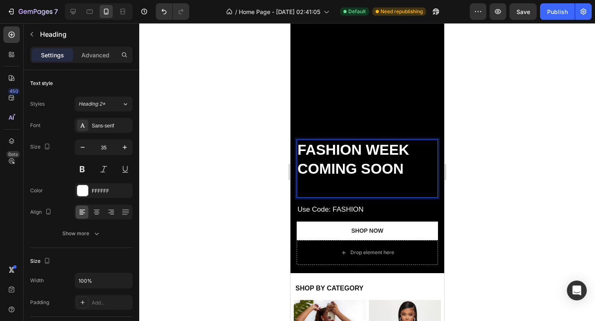
scroll to position [46, 0]
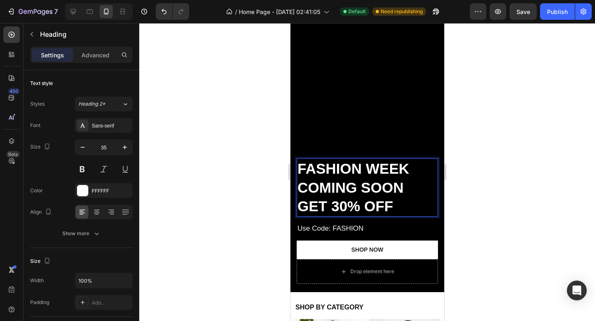
click at [317, 204] on strong "GET 30% OFF" at bounding box center [344, 206] width 95 height 16
click at [359, 207] on strong "30% OFF" at bounding box center [328, 206] width 62 height 16
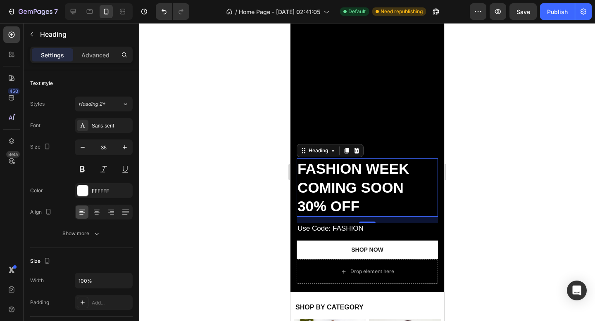
click at [458, 179] on div at bounding box center [366, 172] width 455 height 298
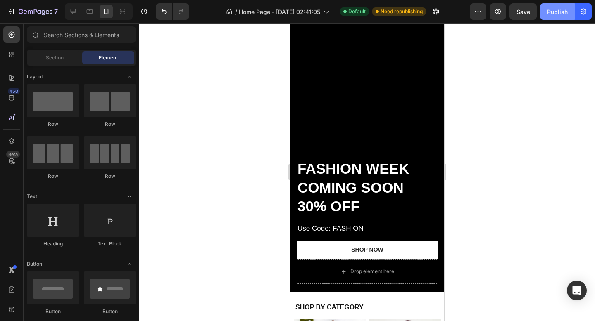
click at [555, 9] on div "Publish" at bounding box center [557, 11] width 21 height 9
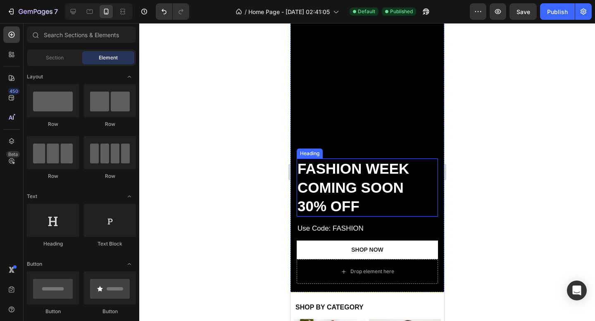
click at [360, 196] on strong "COMING SOON" at bounding box center [350, 188] width 106 height 16
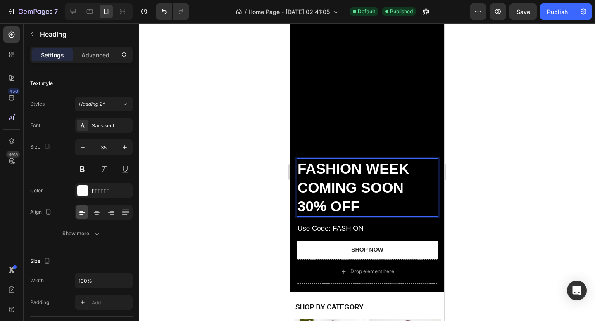
click at [349, 204] on strong "30% OFF" at bounding box center [328, 206] width 62 height 16
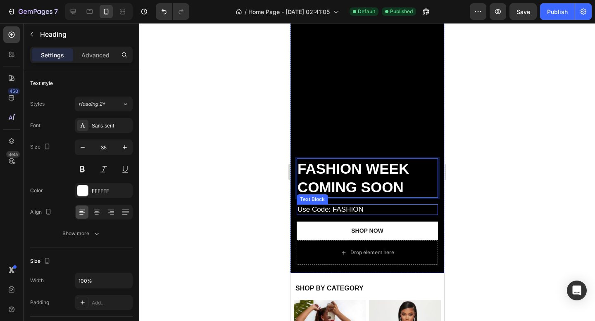
click at [334, 210] on p "Use Code: FASHION" at bounding box center [367, 209] width 140 height 9
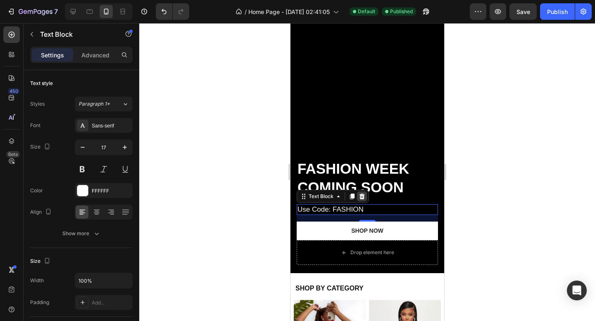
click at [360, 197] on icon at bounding box center [361, 197] width 5 height 6
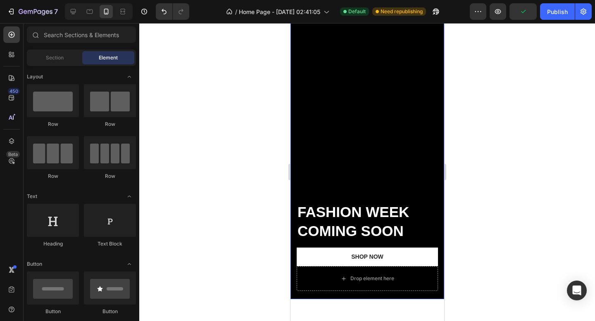
scroll to position [0, 0]
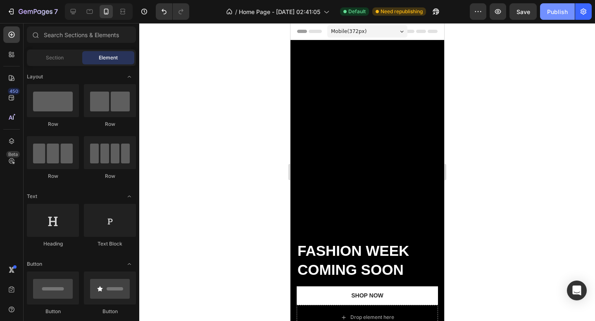
click at [556, 13] on div "Publish" at bounding box center [557, 11] width 21 height 9
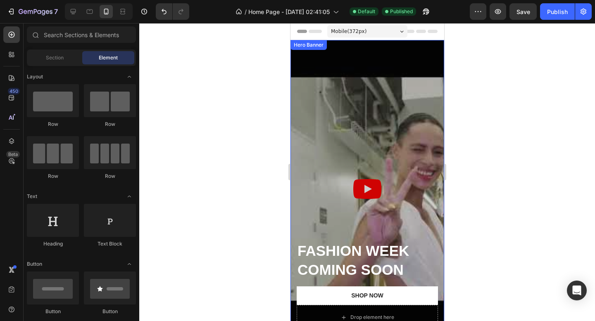
click at [318, 89] on div "Overlay" at bounding box center [367, 189] width 154 height 298
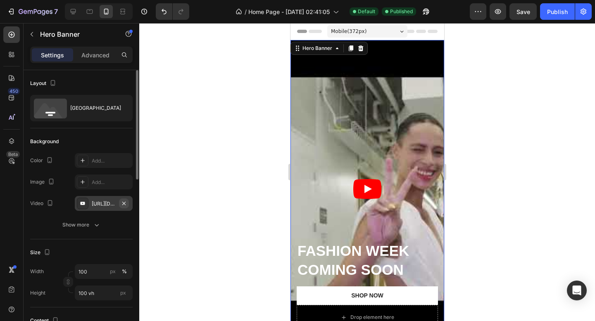
click at [126, 205] on icon "button" at bounding box center [124, 203] width 7 height 7
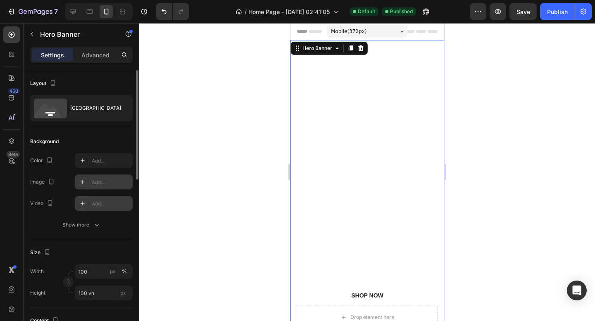
click at [88, 181] on div at bounding box center [83, 182] width 12 height 12
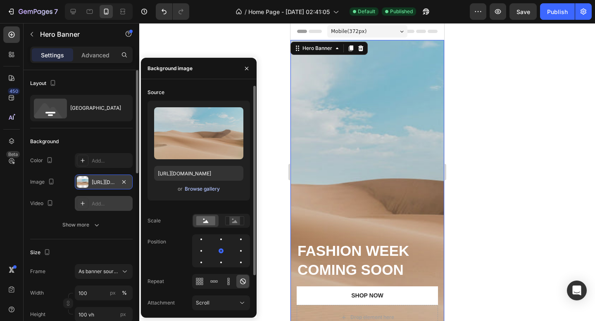
click at [196, 191] on div "Browse gallery" at bounding box center [202, 188] width 35 height 7
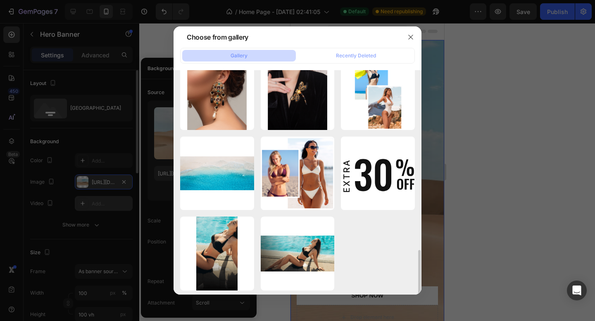
scroll to position [907, 0]
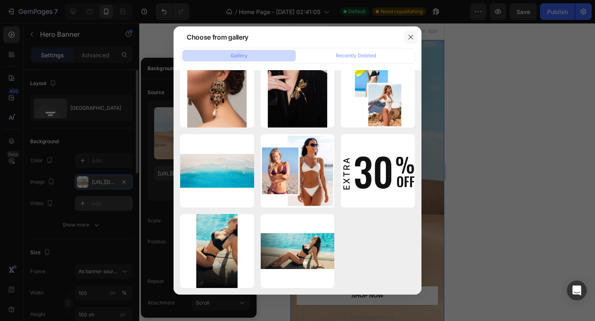
click at [410, 36] on icon "button" at bounding box center [410, 37] width 7 height 7
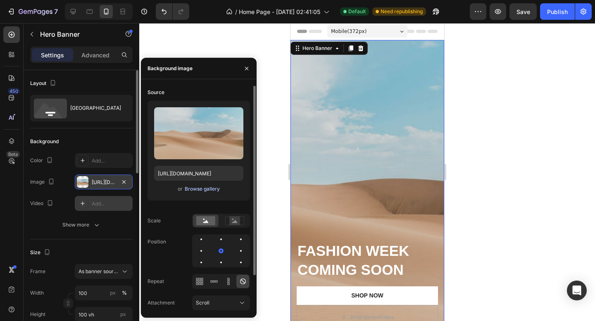
click at [206, 189] on div "Browse gallery" at bounding box center [202, 188] width 35 height 7
